Goal: Transaction & Acquisition: Purchase product/service

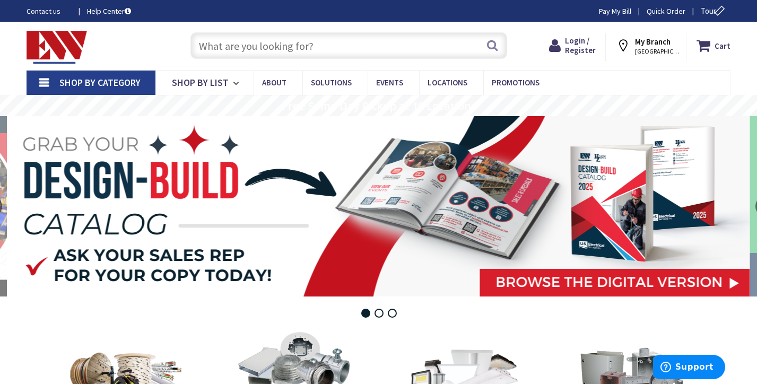
click at [403, 51] on input "text" at bounding box center [349, 45] width 317 height 27
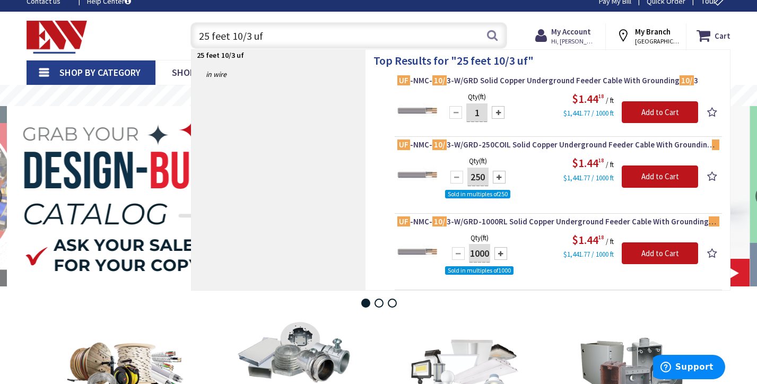
scroll to position [11, 0]
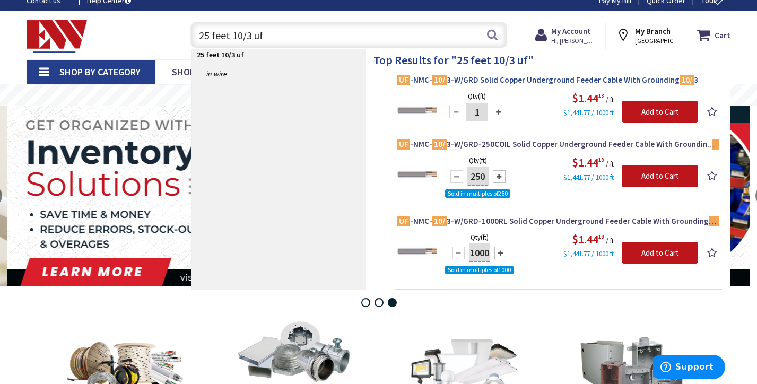
type input "25 feet 10/3 uf"
click at [560, 80] on span "UF -NMC- 10/ 3-W/GRD Solid Copper Underground Feeder Cable With Grounding 10/ 3" at bounding box center [559, 80] width 322 height 11
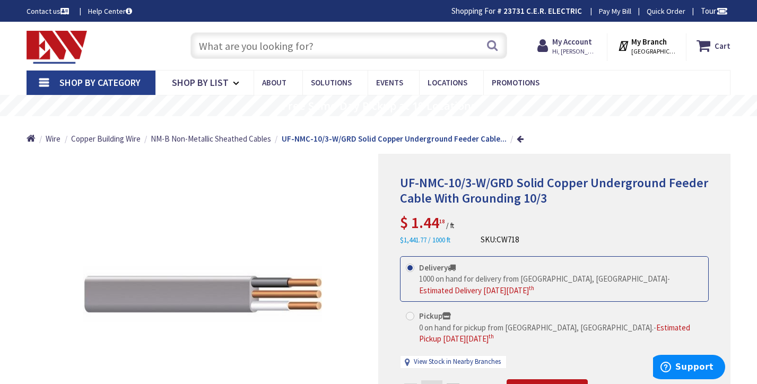
click at [358, 49] on input "text" at bounding box center [349, 45] width 317 height 27
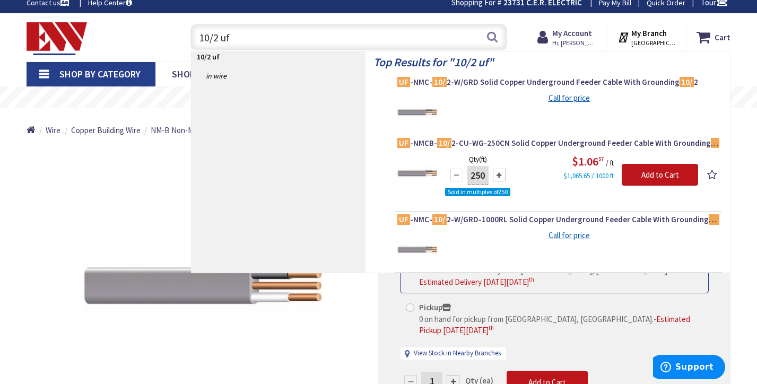
scroll to position [10, 0]
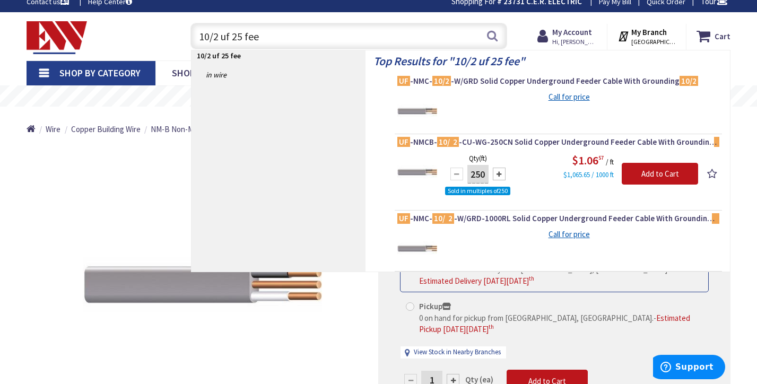
type input "10/2 uf 25 feet"
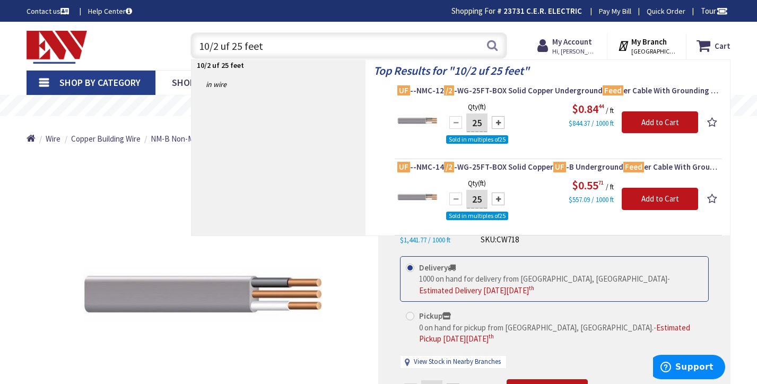
scroll to position [0, 0]
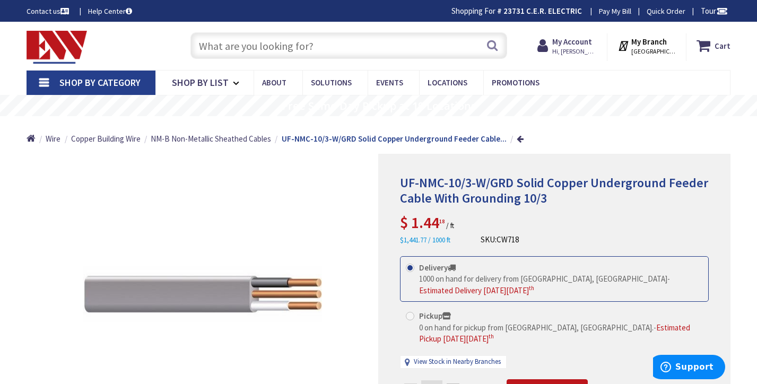
click at [428, 42] on input "text" at bounding box center [349, 45] width 317 height 27
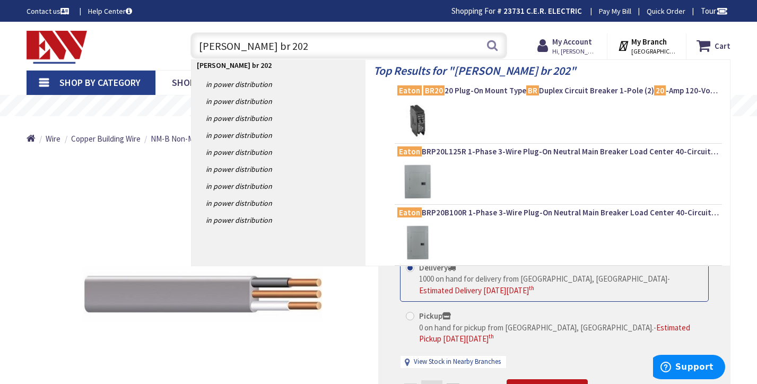
type input "[PERSON_NAME] br 2020"
